Goal: Navigation & Orientation: Find specific page/section

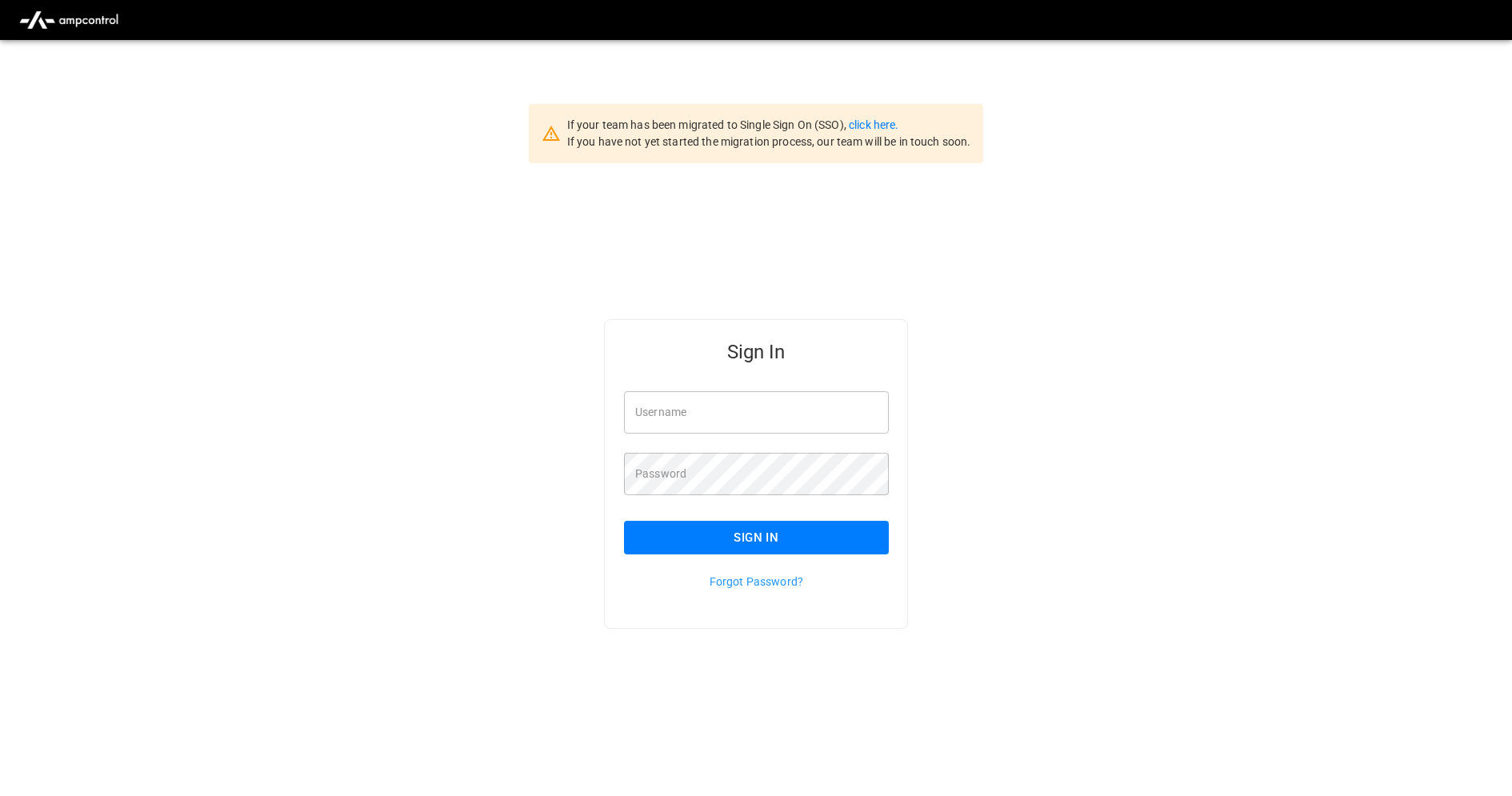
type input "**********"
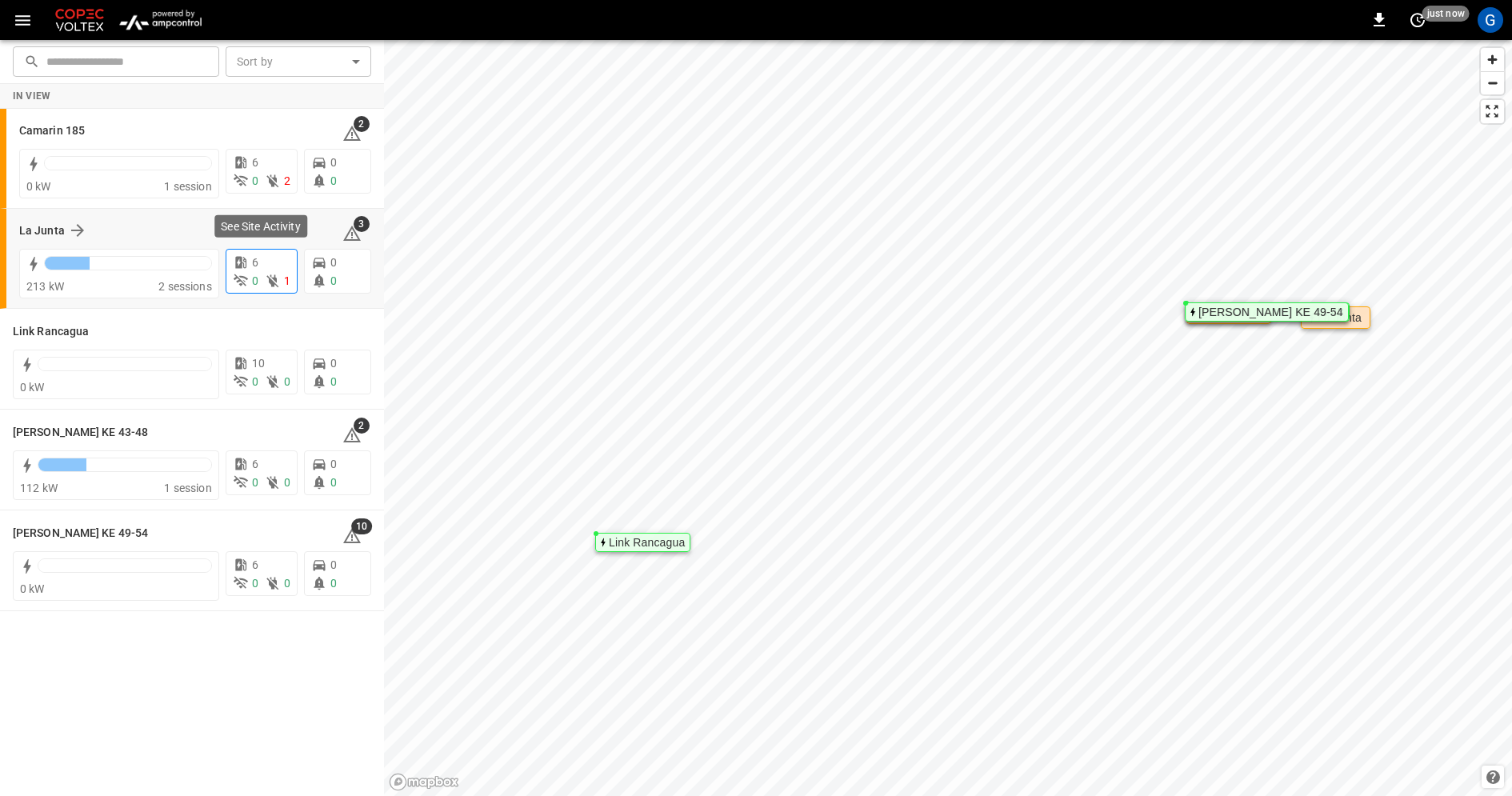
click at [270, 275] on icon at bounding box center [272, 281] width 16 height 16
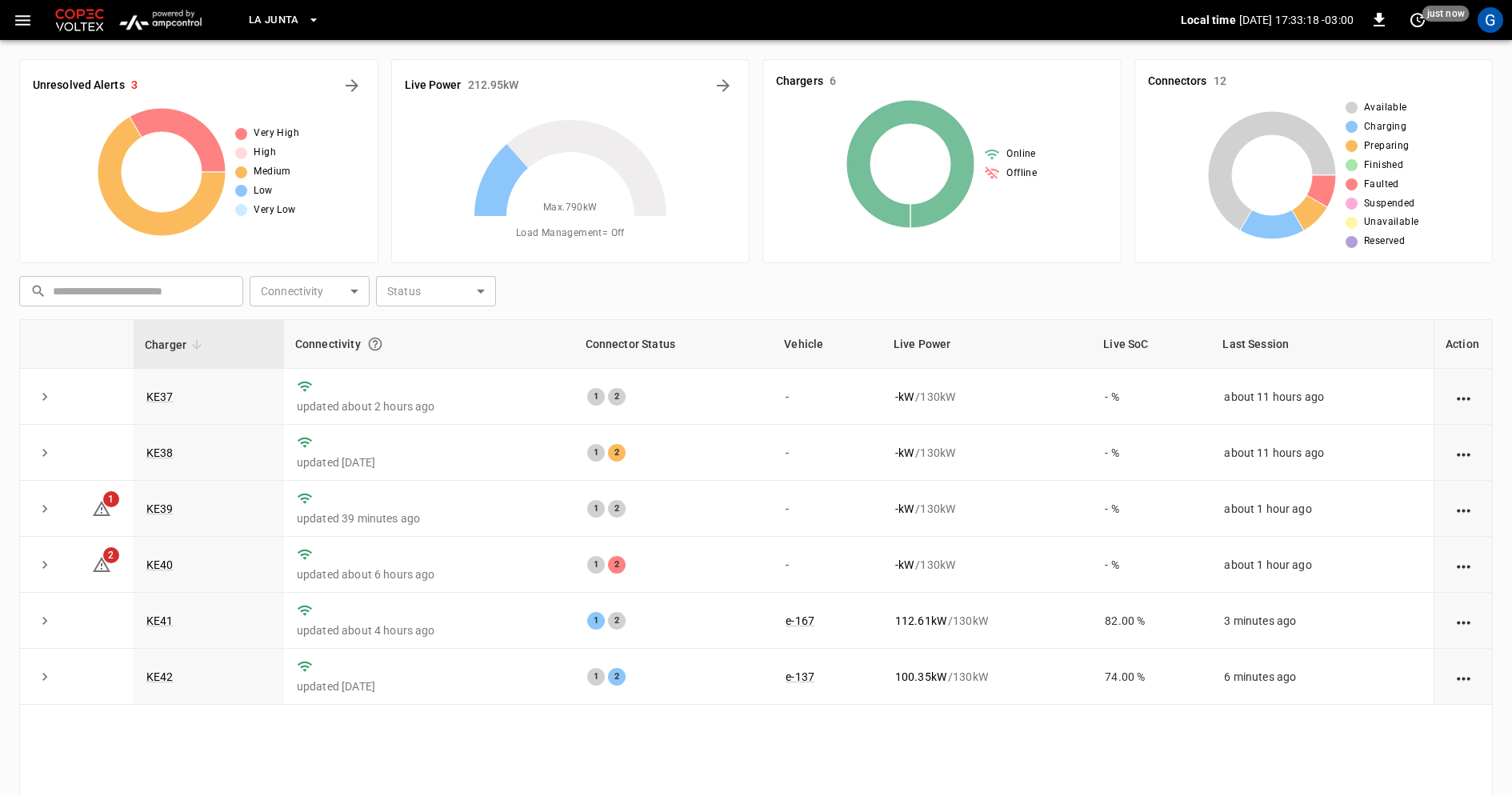
click at [312, 25] on icon "button" at bounding box center [313, 19] width 16 height 16
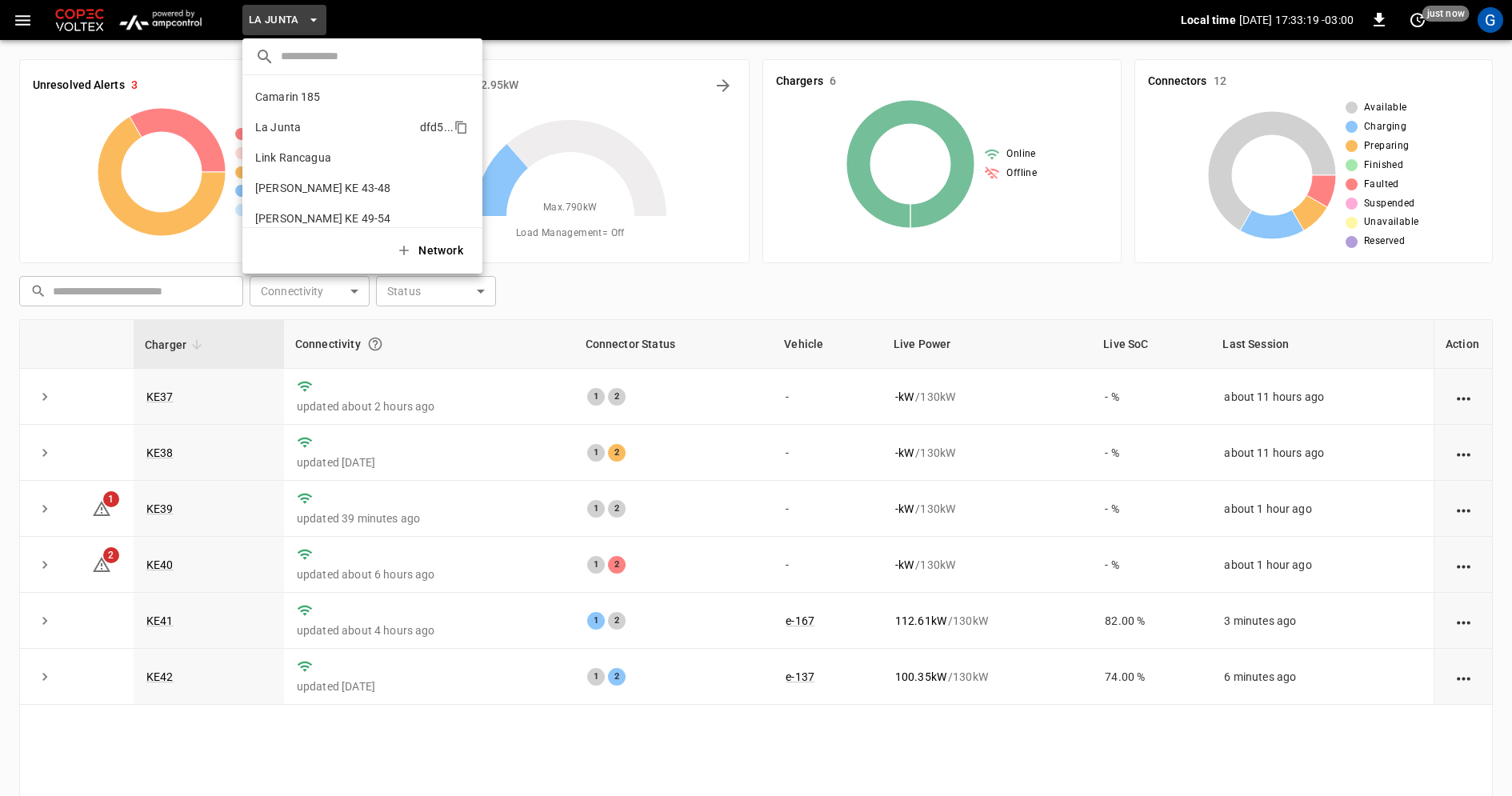
scroll to position [13, 0]
click at [463, 119] on icon "copy" at bounding box center [462, 116] width 9 height 11
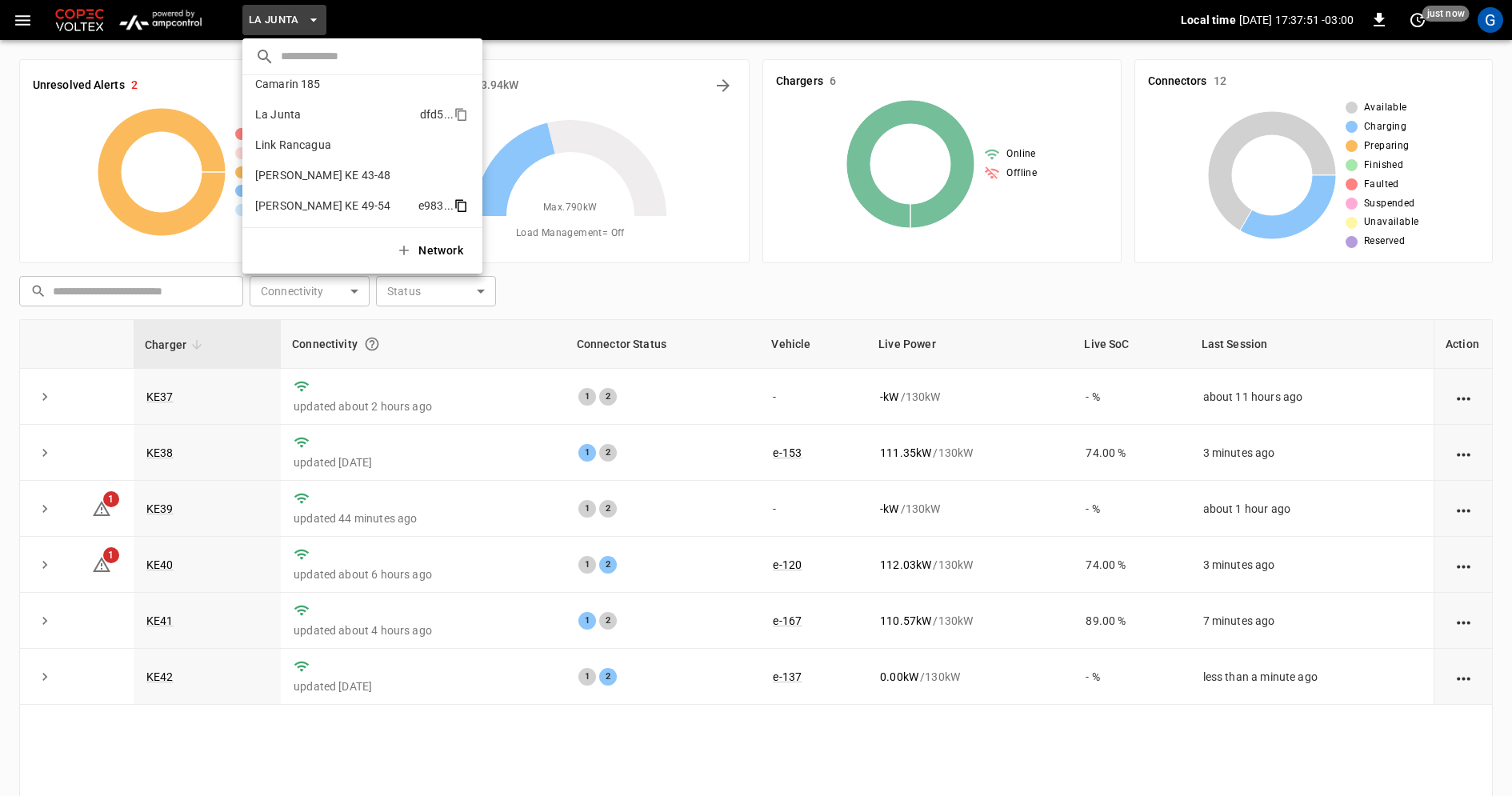
click at [462, 201] on icon "copy" at bounding box center [462, 206] width 9 height 11
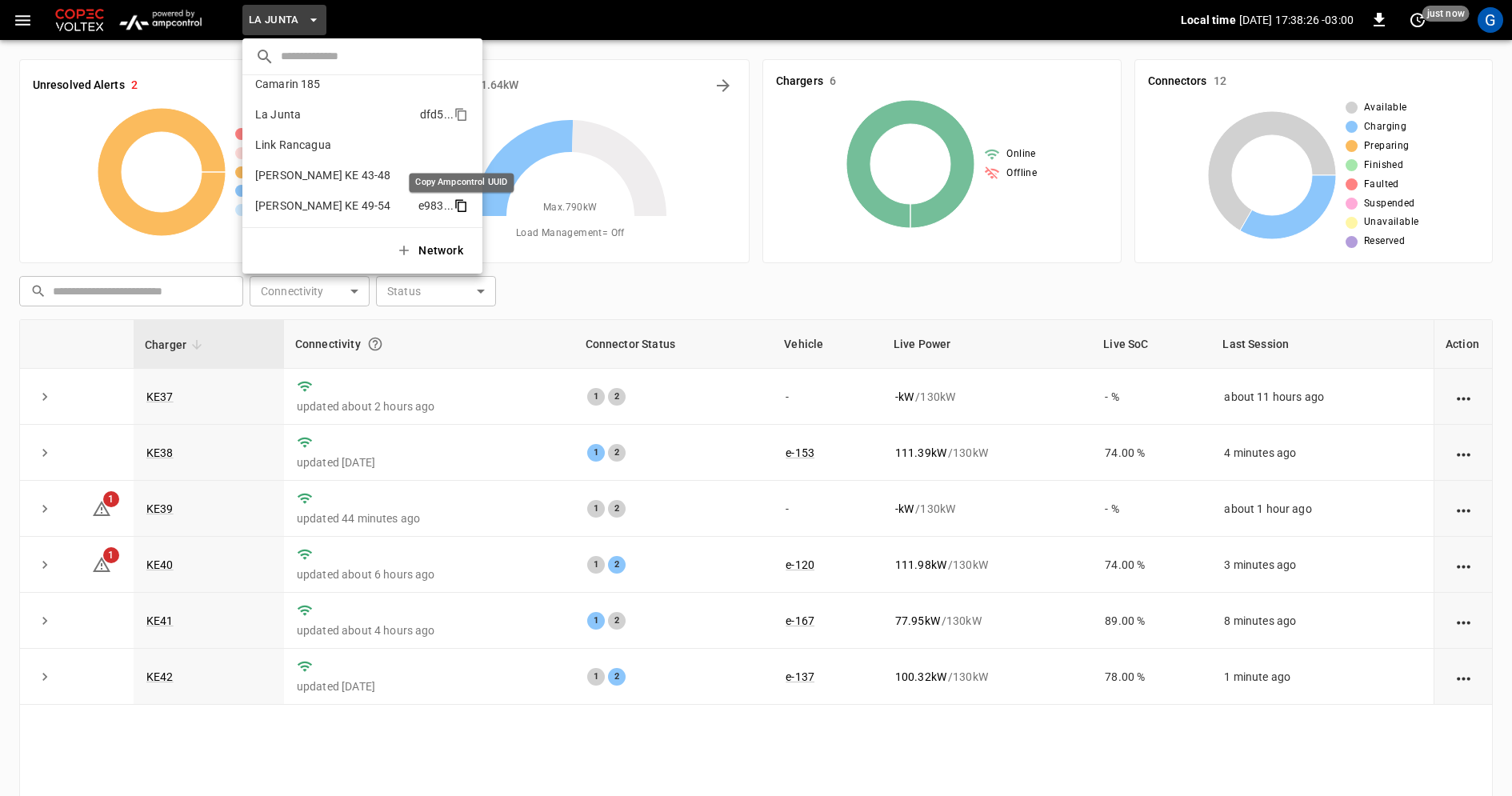
click at [463, 207] on icon "copy" at bounding box center [461, 205] width 15 height 15
